Goal: Check status: Check status

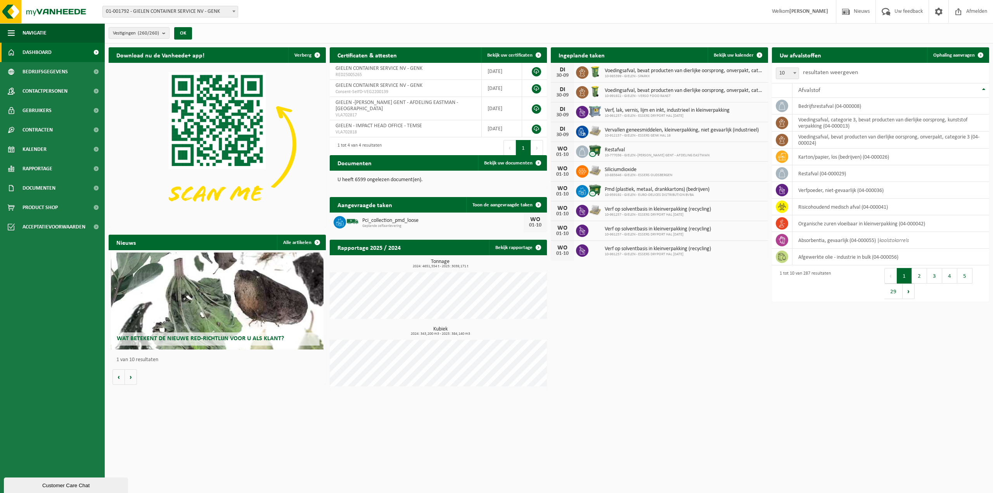
drag, startPoint x: 230, startPoint y: 13, endPoint x: 224, endPoint y: 16, distance: 6.9
click at [230, 13] on span "01-001792 - GIELEN CONTAINER SERVICE NV - GENK" at bounding box center [170, 11] width 135 height 11
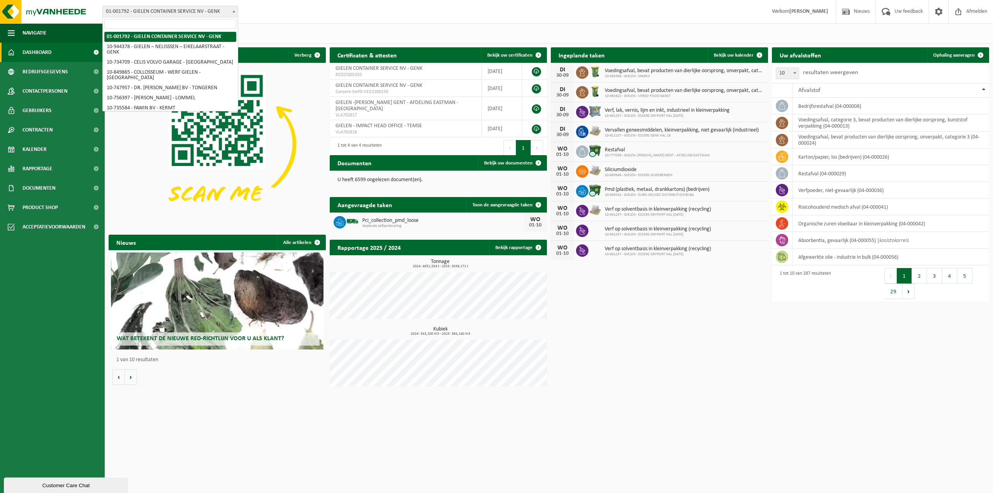
click at [210, 24] on input "search" at bounding box center [170, 24] width 132 height 10
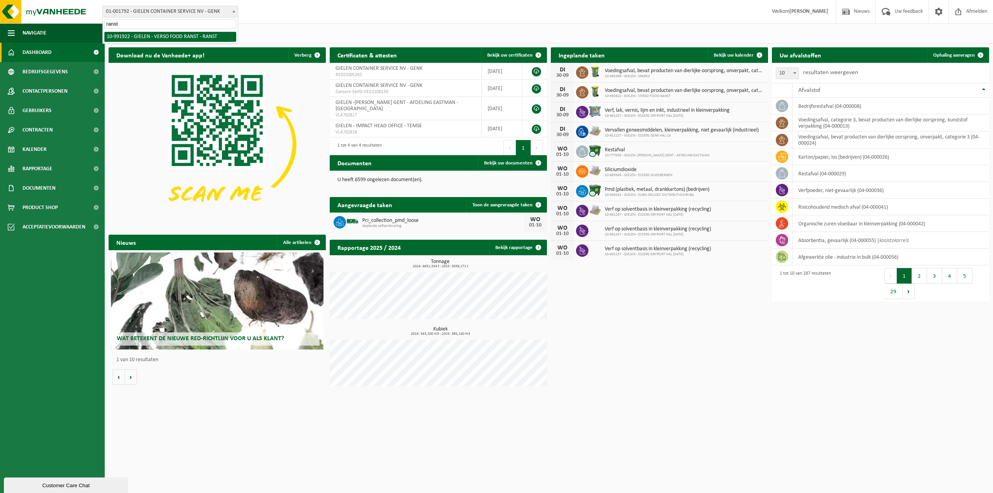
type input "ranst"
select select "170005"
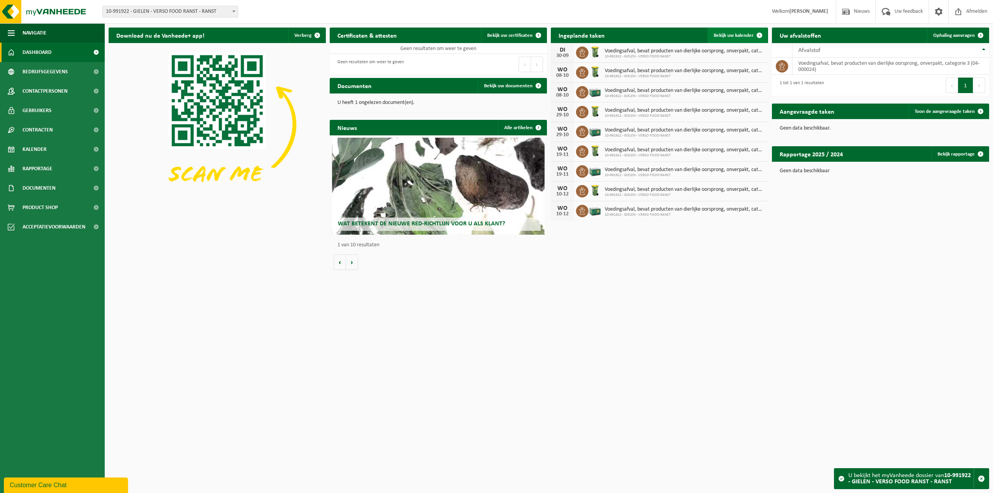
click at [738, 38] on span "Bekijk uw kalender" at bounding box center [734, 35] width 40 height 5
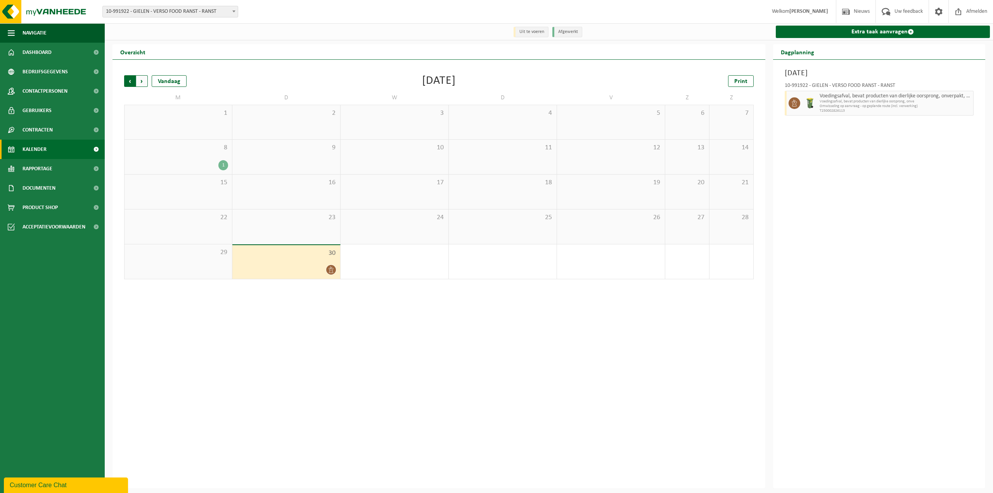
click at [143, 84] on span "Volgende" at bounding box center [142, 81] width 12 height 12
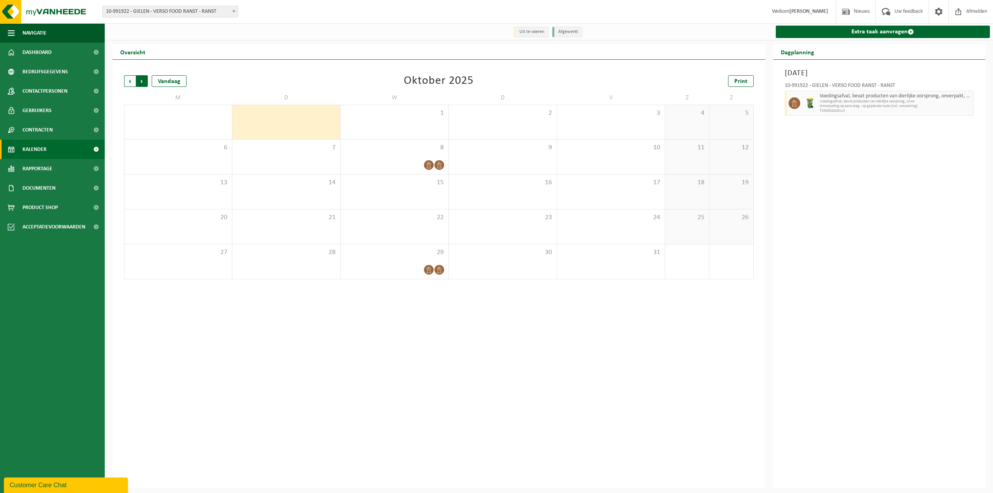
click at [128, 82] on span "Vorige" at bounding box center [130, 81] width 12 height 12
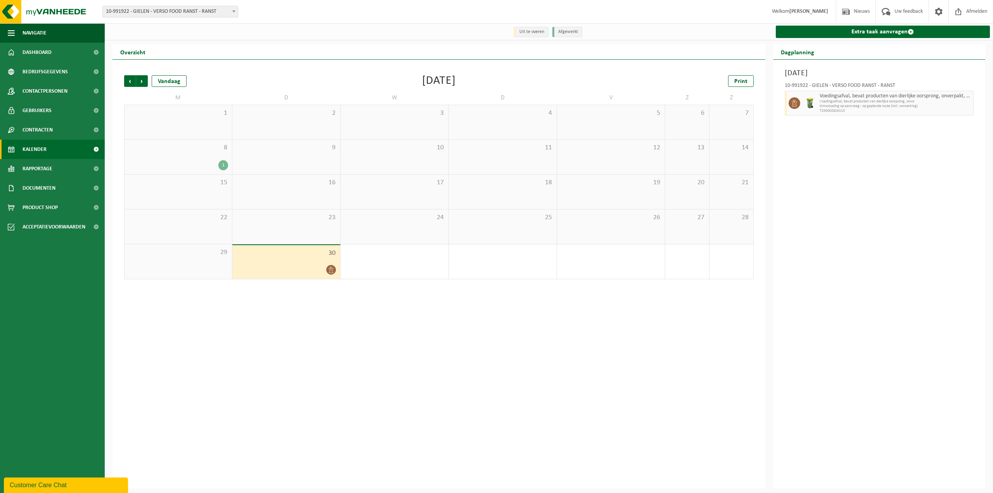
click at [387, 319] on div "Vorige Volgende Vandaag [DATE] Print M D W D V Z Z 1 2 3 4 5 6 7 8 1 9 10 11 12…" at bounding box center [439, 274] width 653 height 429
click at [144, 81] on span "Volgende" at bounding box center [142, 81] width 12 height 12
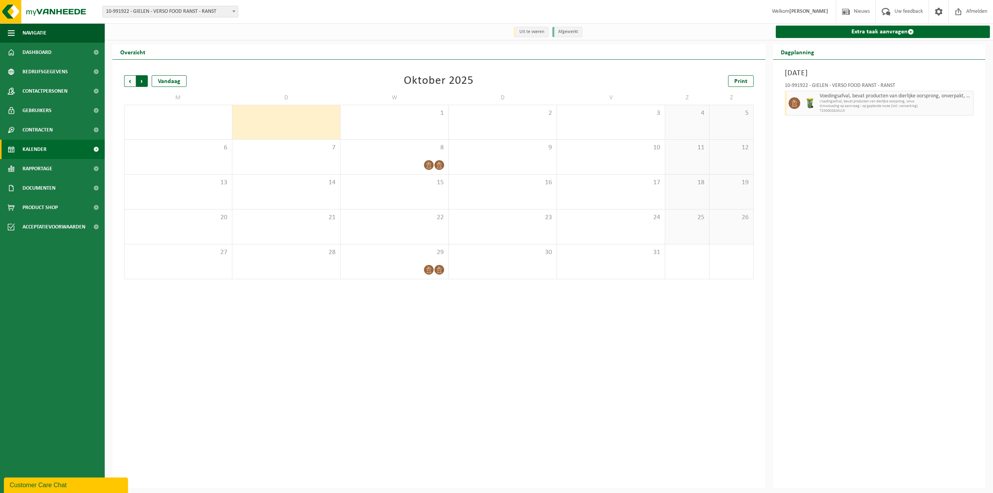
click at [131, 81] on span "Vorige" at bounding box center [130, 81] width 12 height 12
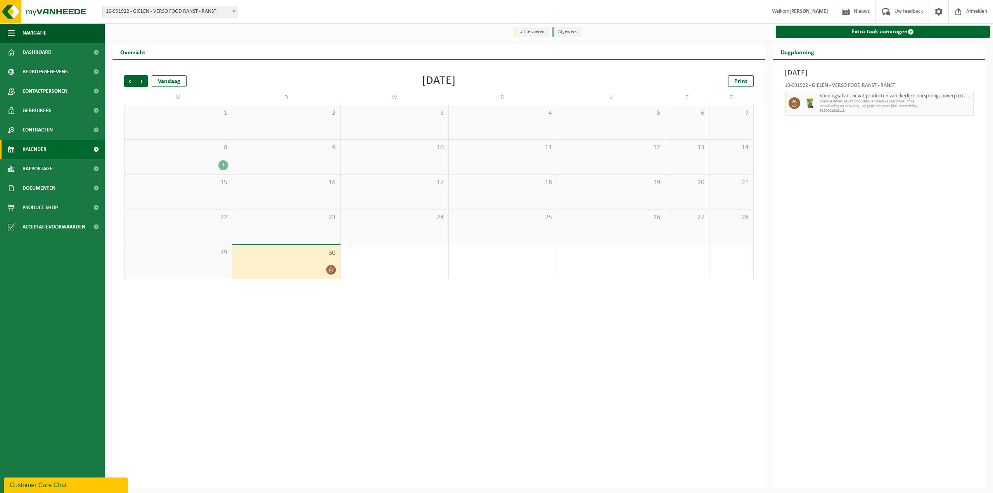
click at [144, 82] on span "Volgende" at bounding box center [142, 81] width 12 height 12
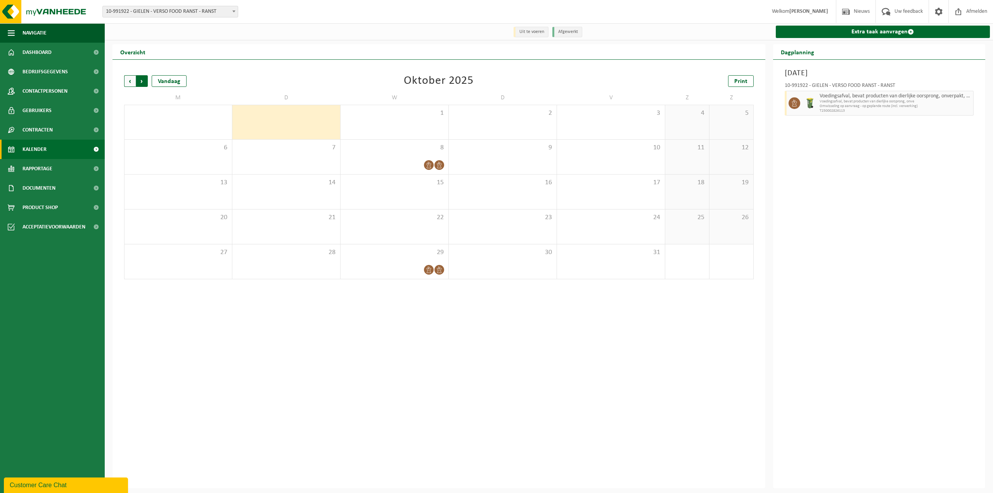
click at [128, 81] on span "Vorige" at bounding box center [130, 81] width 12 height 12
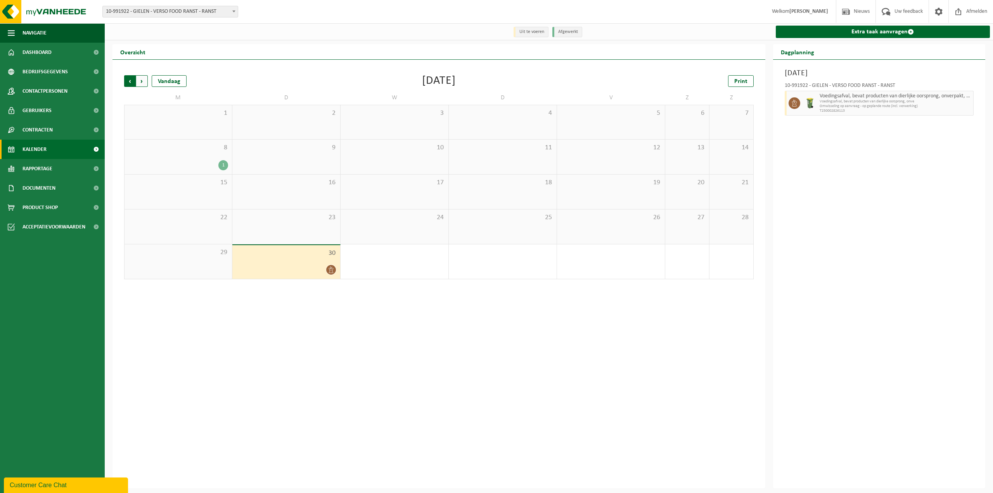
click at [142, 83] on span "Volgende" at bounding box center [142, 81] width 12 height 12
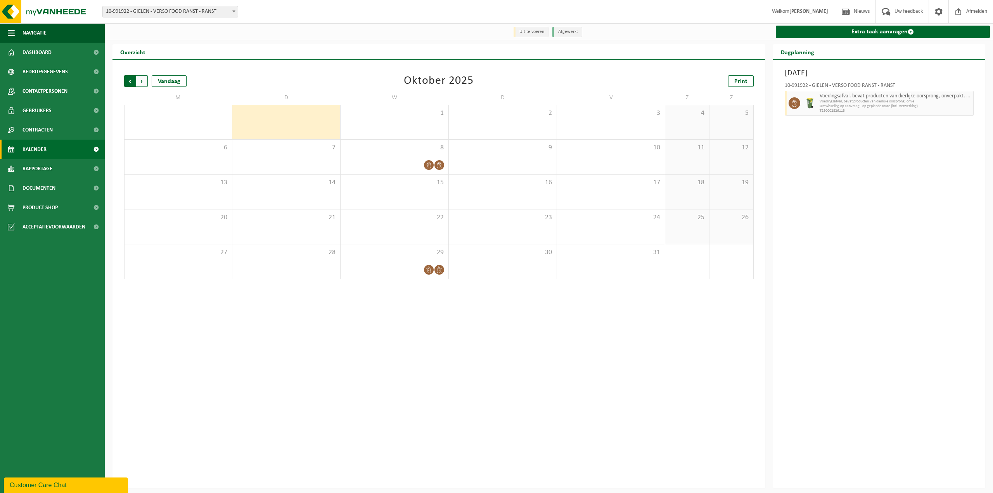
click at [142, 80] on span "Volgende" at bounding box center [142, 81] width 12 height 12
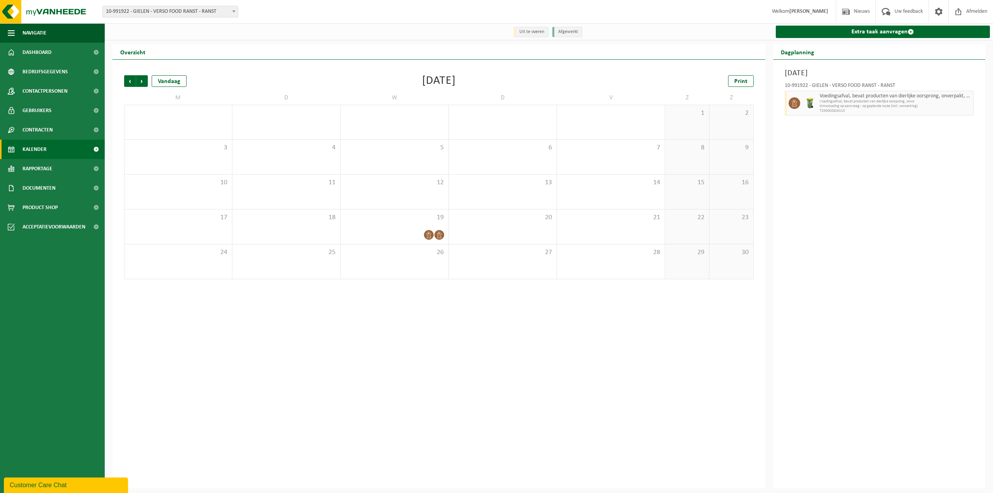
click at [142, 80] on span "Volgende" at bounding box center [142, 81] width 12 height 12
click at [140, 81] on span "Volgende" at bounding box center [142, 81] width 12 height 12
click at [128, 83] on span "Vorige" at bounding box center [130, 81] width 12 height 12
